Goal: Check status: Check status

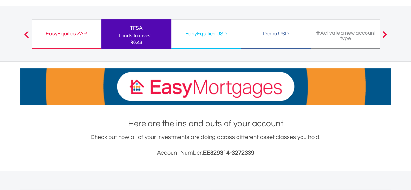
scroll to position [28, 0]
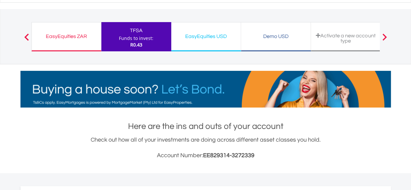
click at [62, 32] on div "EasyEquities ZAR" at bounding box center [66, 36] width 61 height 9
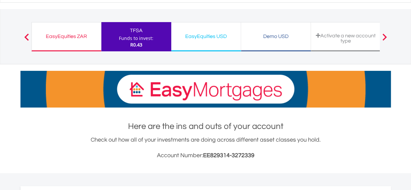
scroll to position [62, 123]
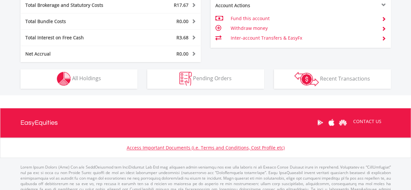
scroll to position [361, 0]
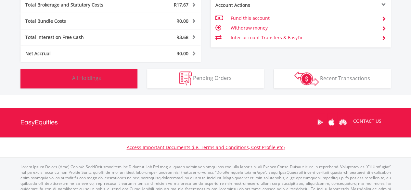
click at [90, 79] on span "All Holdings" at bounding box center [86, 77] width 29 height 7
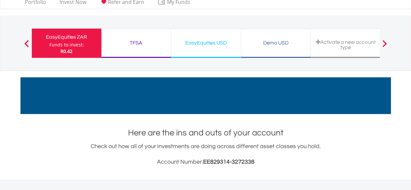
scroll to position [0, 0]
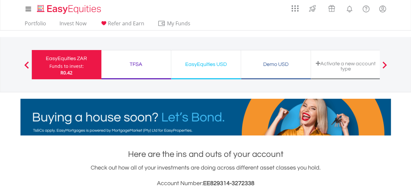
click at [134, 65] on div "TFSA" at bounding box center [136, 64] width 62 height 9
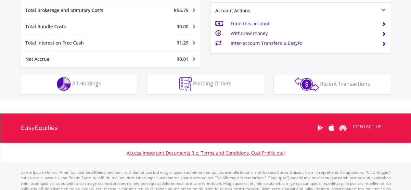
scroll to position [372, 0]
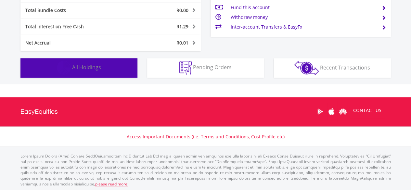
click at [107, 70] on button "Holdings All Holdings" at bounding box center [78, 67] width 117 height 19
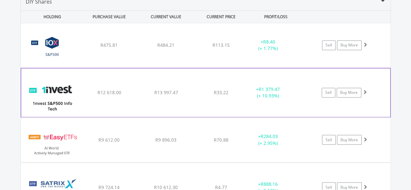
scroll to position [477, 0]
click at [263, 68] on div "﻿ 1nvest S&P500 Info Tech Index Feeder ETF R12 618.00 R13 997.47 R33.22 + R1 37…" at bounding box center [206, 46] width 370 height 44
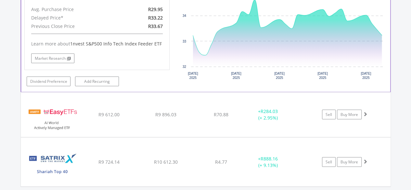
scroll to position [637, 0]
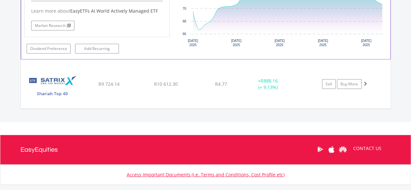
scroll to position [847, 0]
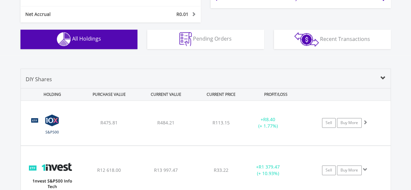
scroll to position [399, 0]
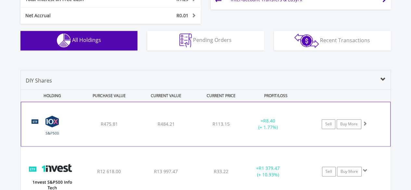
click at [259, 133] on div "﻿ 10X S&P 500 Exchange Traded Fund R475.81 R484.21 R113.15 + R8.40 (+ 1.77%) Se…" at bounding box center [205, 124] width 369 height 44
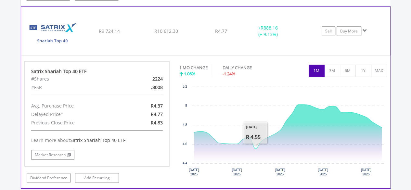
scroll to position [1065, 0]
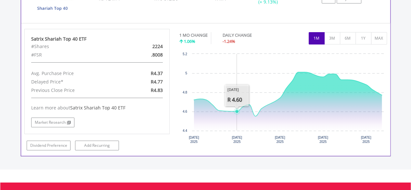
click at [233, 65] on rect "Interactive chart" at bounding box center [283, 99] width 208 height 97
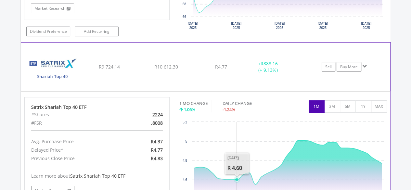
scroll to position [996, 0]
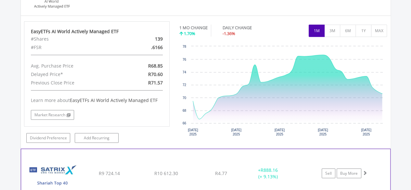
click at [250, 43] on rect "Interactive chart" at bounding box center [283, 91] width 208 height 97
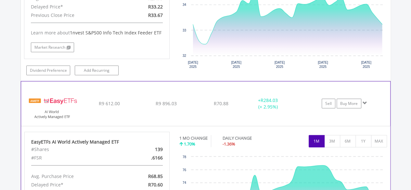
scroll to position [780, 0]
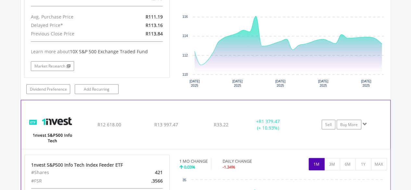
scroll to position [579, 0]
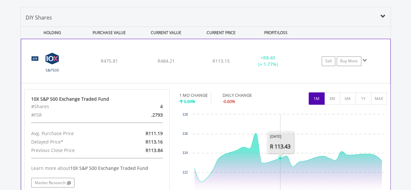
scroll to position [462, 0]
click at [285, 73] on div "﻿ 10X S&P 500 Exchange Traded Fund R475.81 R484.21 R113.15 + R8.40 (+ 1.77%) Se…" at bounding box center [205, 61] width 369 height 44
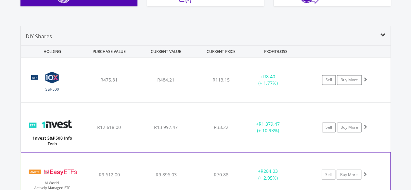
scroll to position [424, 0]
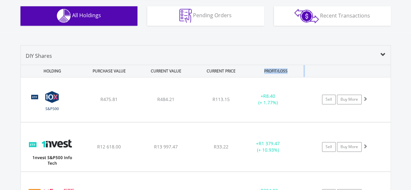
drag, startPoint x: 305, startPoint y: 66, endPoint x: 257, endPoint y: 67, distance: 48.1
click at [257, 67] on div "HOLDING PURCHASE VALUE CURRENT VALUE CURRENT PRICE PROFIT/LOSS" at bounding box center [206, 71] width 370 height 12
click at [382, 54] on span at bounding box center [382, 54] width 5 height 5
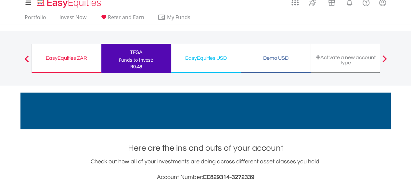
scroll to position [0, 0]
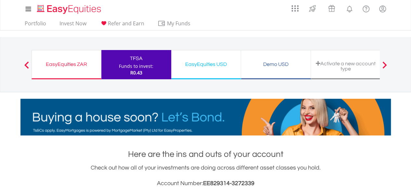
click at [59, 66] on div "EasyEquities ZAR" at bounding box center [66, 64] width 61 height 9
